Goal: Information Seeking & Learning: Find specific page/section

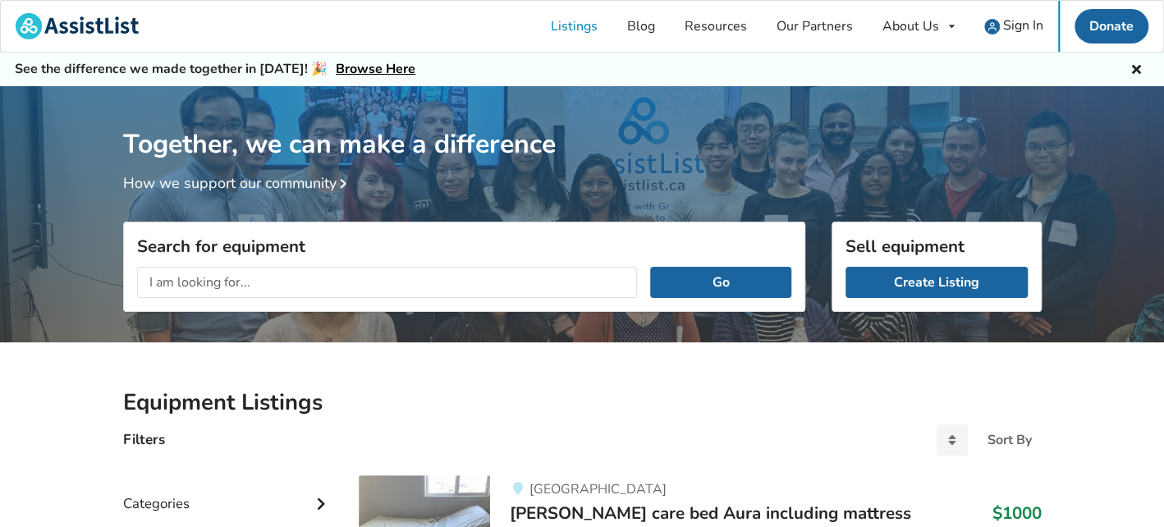
click at [245, 270] on input "text" at bounding box center [387, 282] width 501 height 31
type input "bed alarm"
click at [686, 287] on button "Go" at bounding box center [720, 282] width 140 height 31
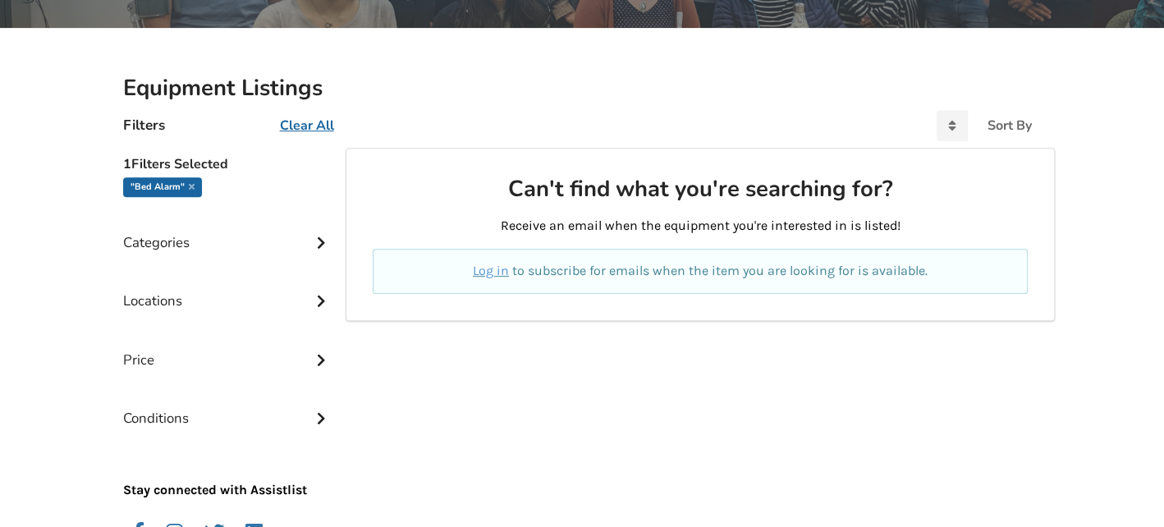
scroll to position [262, 0]
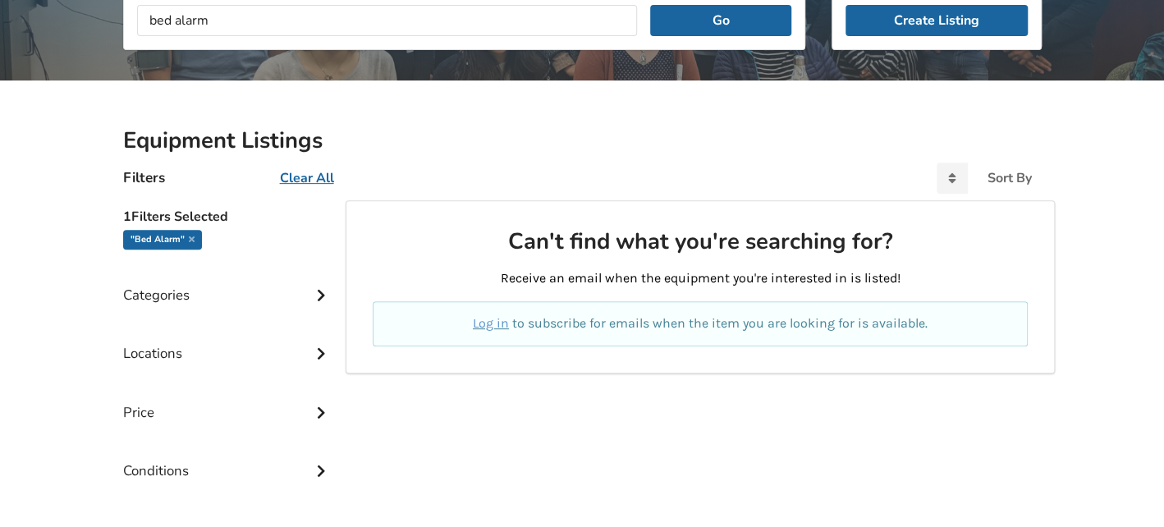
click at [177, 291] on div "Categories" at bounding box center [228, 283] width 210 height 58
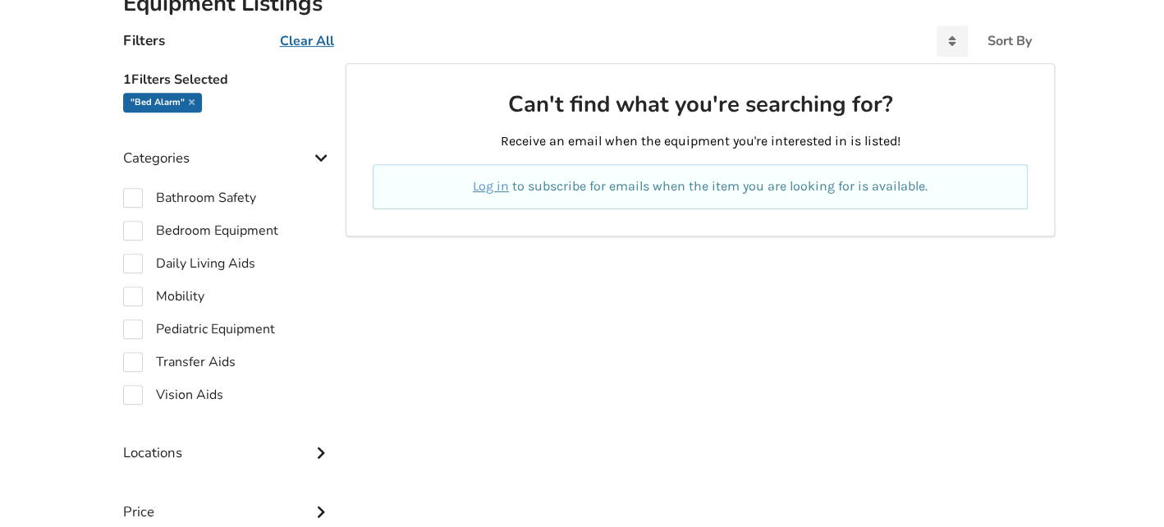
scroll to position [508, 0]
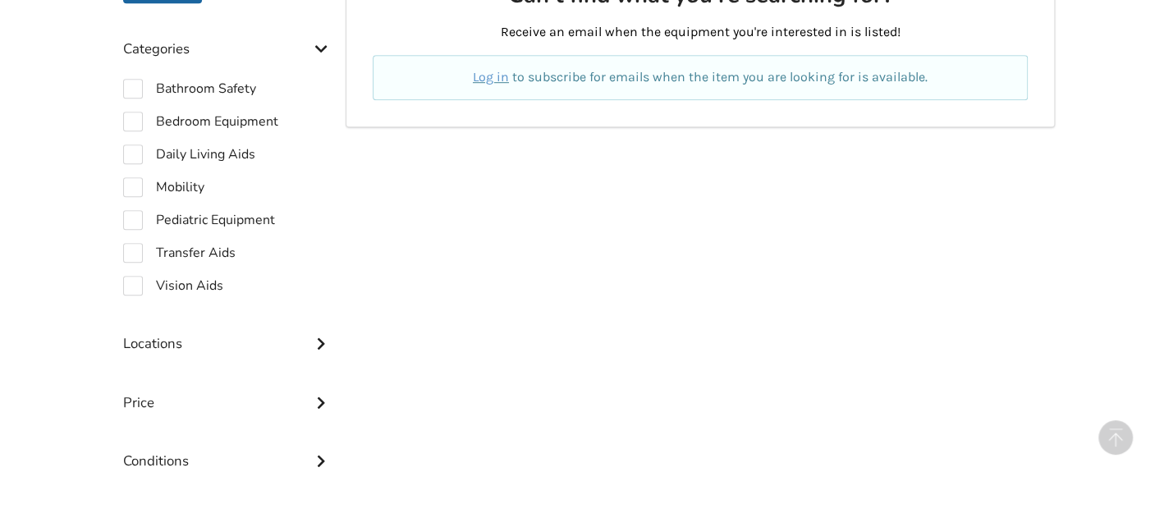
click at [310, 340] on div "Locations" at bounding box center [228, 331] width 210 height 58
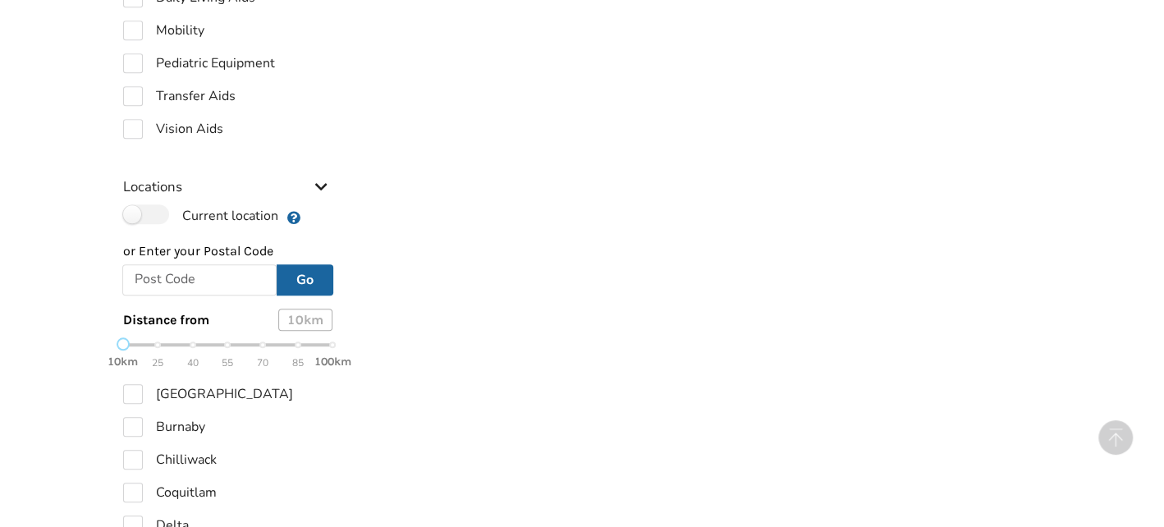
scroll to position [672, 0]
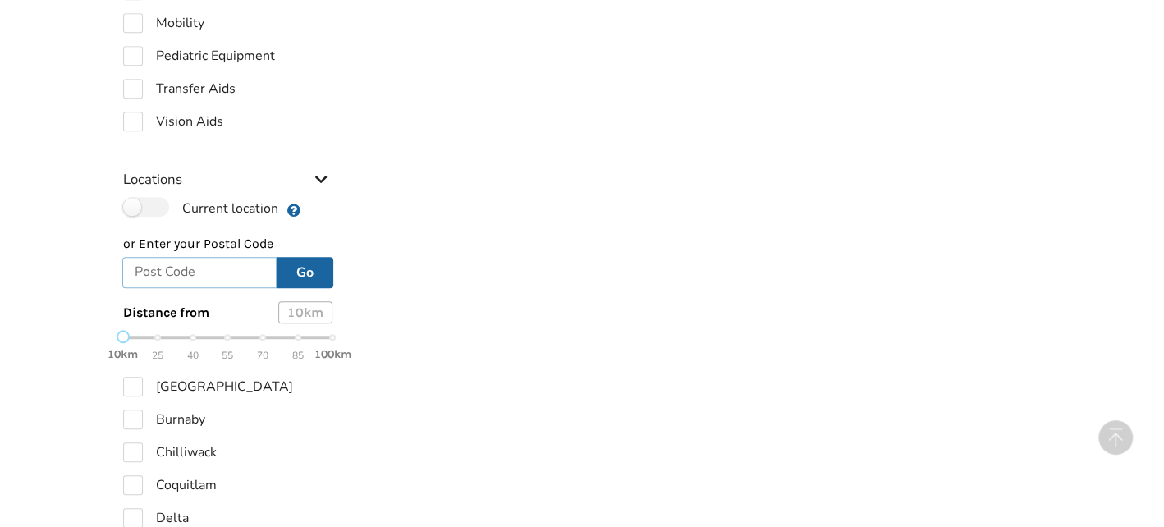
click at [197, 272] on input "text" at bounding box center [199, 272] width 155 height 31
type input "V3S 8C3"
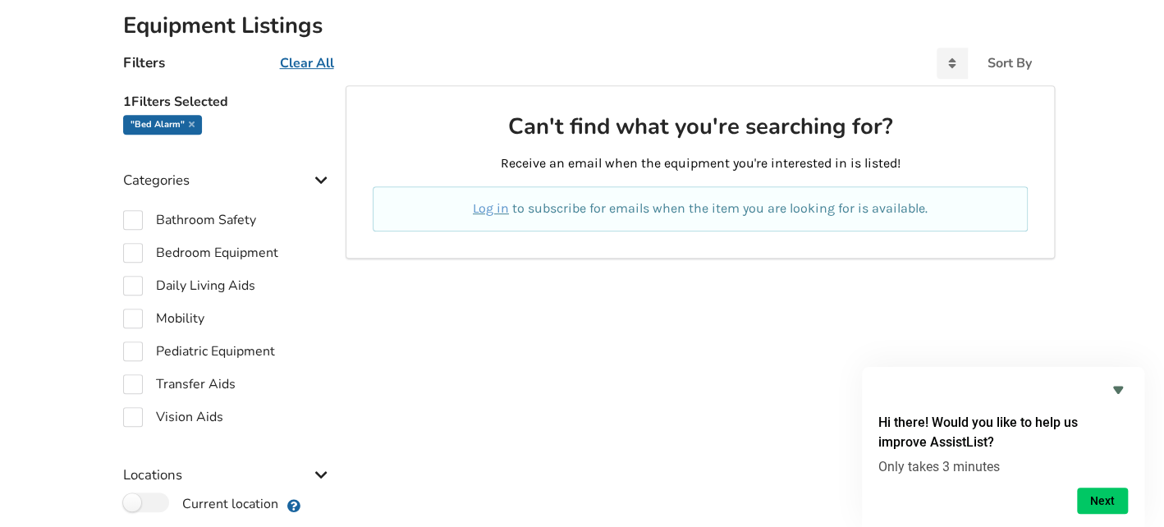
scroll to position [376, 0]
click at [131, 250] on label "Bedroom Equipment" at bounding box center [200, 254] width 155 height 20
checkbox input "true"
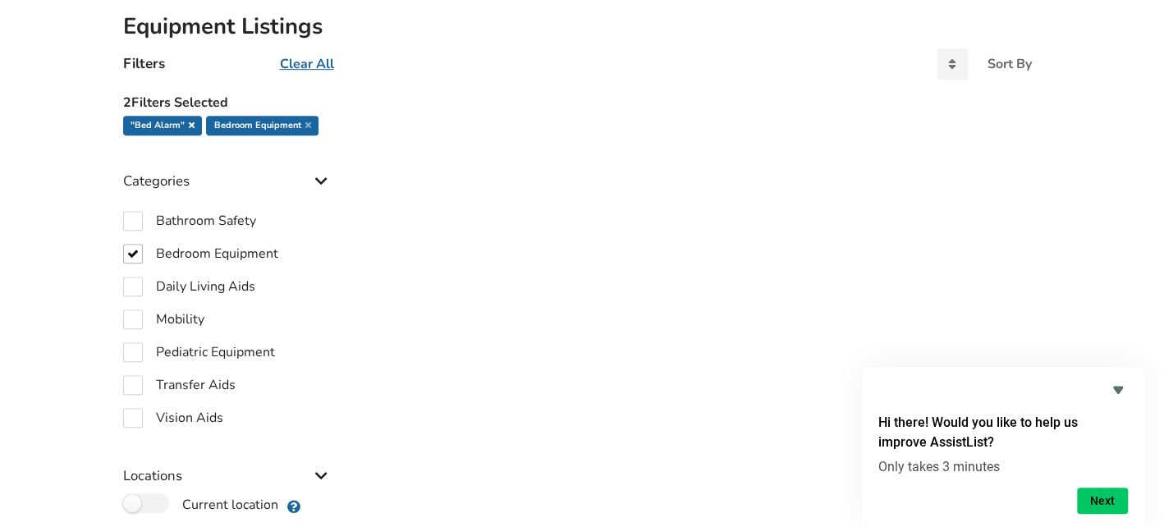
click at [190, 123] on icon at bounding box center [192, 125] width 6 height 8
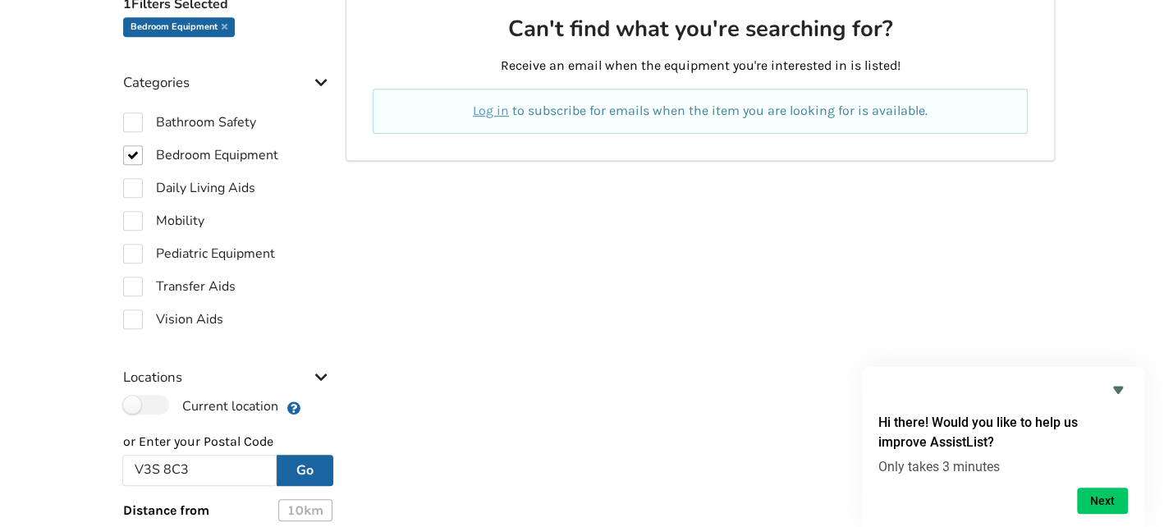
scroll to position [540, 0]
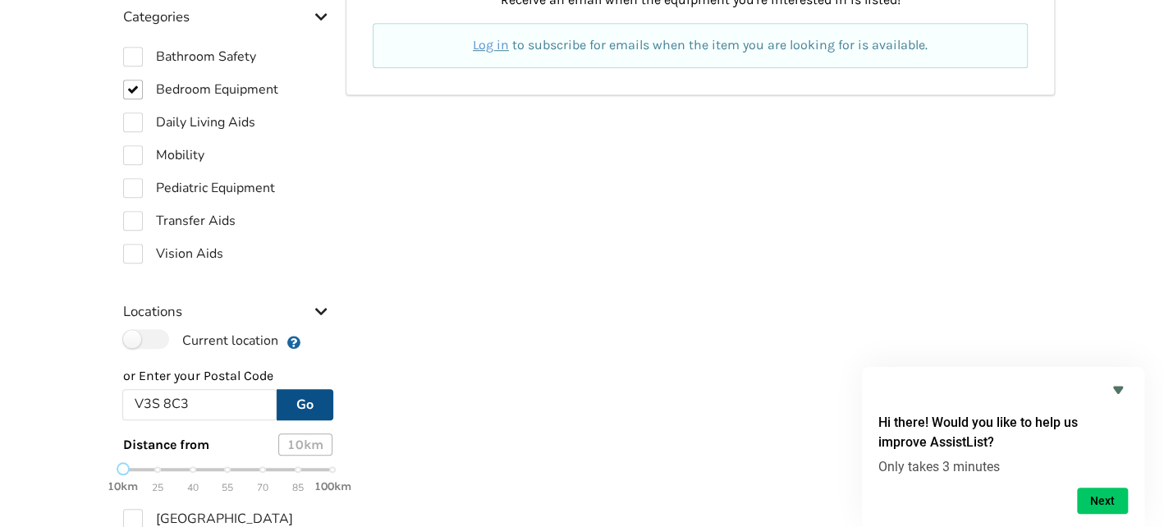
click at [305, 397] on button "Go" at bounding box center [305, 404] width 57 height 31
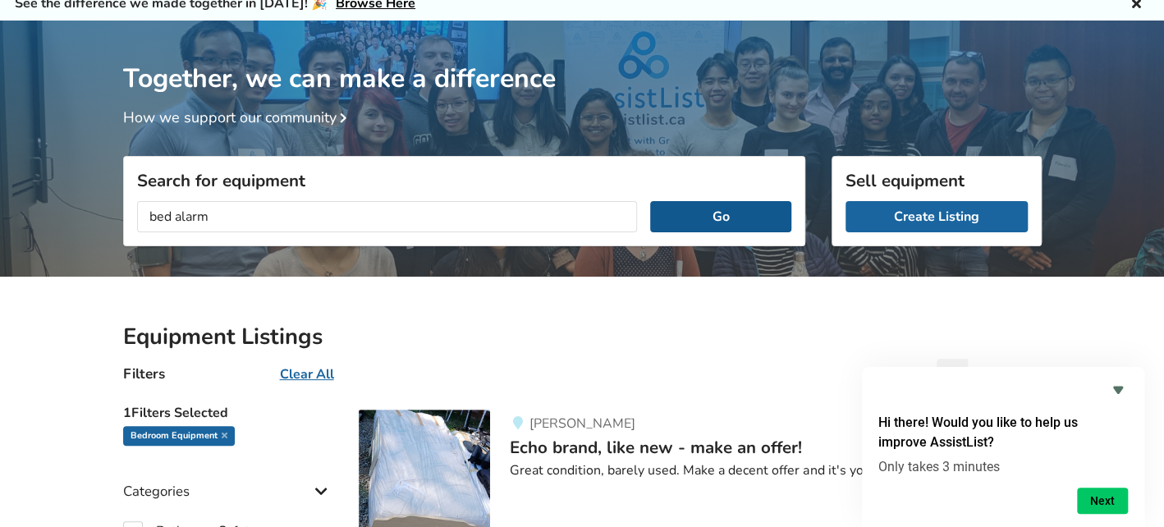
scroll to position [0, 0]
